Goal: Task Accomplishment & Management: Use online tool/utility

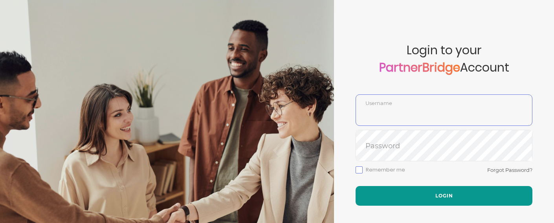
type input "DemoUser"
click at [410, 195] on button "Login" at bounding box center [443, 196] width 177 height 20
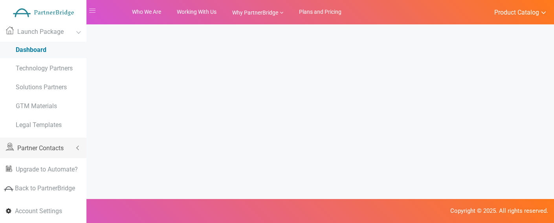
click at [74, 143] on link "Partner Contacts" at bounding box center [43, 147] width 86 height 20
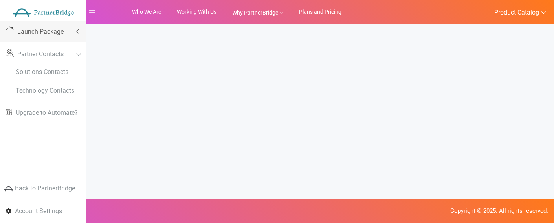
click at [75, 35] on link "Launch Package" at bounding box center [43, 31] width 86 height 20
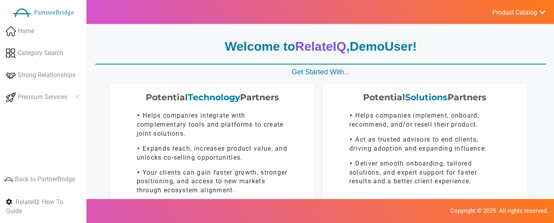
click at [524, 10] on span "Product Catalog" at bounding box center [514, 13] width 45 height 8
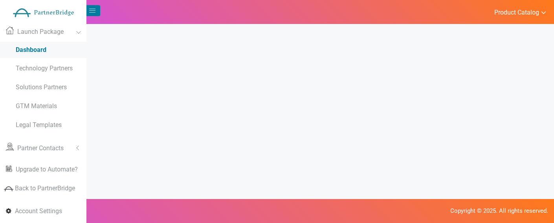
click at [91, 13] on icon "button" at bounding box center [92, 10] width 6 height 6
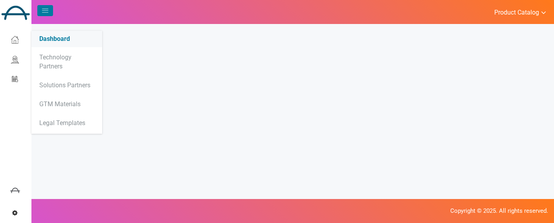
click at [39, 6] on button "button" at bounding box center [45, 10] width 16 height 11
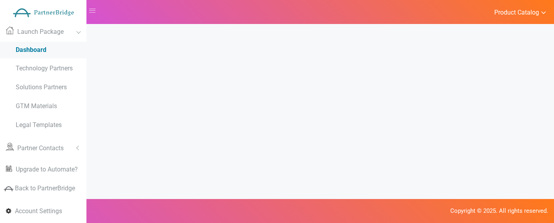
click at [149, 67] on body "PartnerBridge Client Dashboard Launch Package Dashboard Technology Partners Sol…" at bounding box center [277, 111] width 554 height 223
click at [501, 11] on span "Product Catalog" at bounding box center [516, 13] width 45 height 8
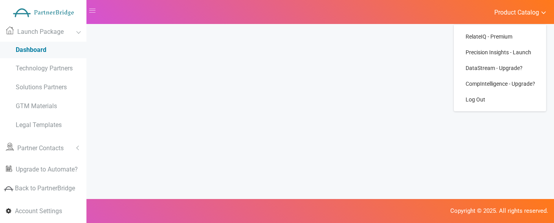
click at [501, 11] on span "Product Catalog" at bounding box center [516, 13] width 45 height 8
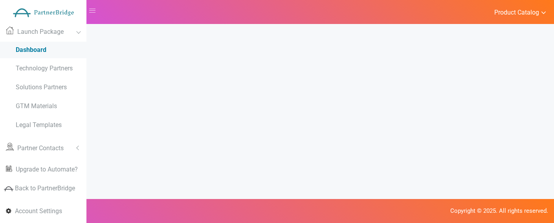
click at [366, 51] on body "PartnerBridge Client Dashboard Launch Package Dashboard Technology Partners Sol…" at bounding box center [277, 111] width 554 height 223
click at [539, 10] on link "Product Catalog" at bounding box center [515, 12] width 60 height 11
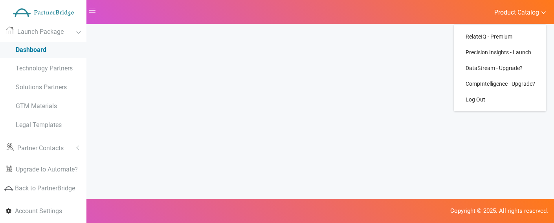
click at [410, 43] on body "PartnerBridge Client Dashboard Launch Package Dashboard Technology Partners Sol…" at bounding box center [277, 111] width 554 height 223
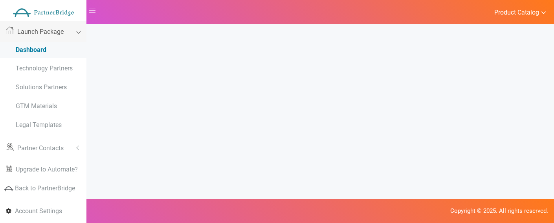
click at [79, 29] on link "Launch Package" at bounding box center [43, 31] width 86 height 20
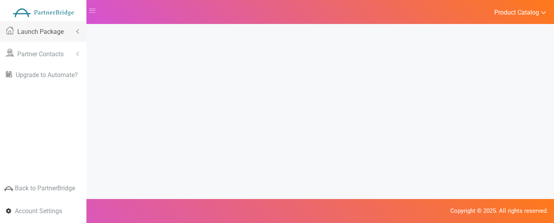
click at [76, 27] on link "Launch Package" at bounding box center [43, 31] width 86 height 20
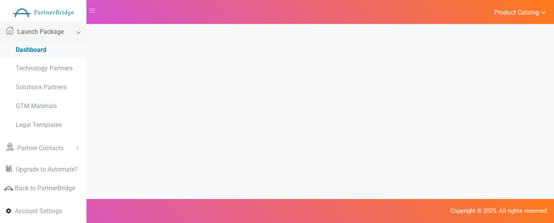
click at [84, 37] on link "Launch Package" at bounding box center [43, 31] width 86 height 20
